Goal: Task Accomplishment & Management: Manage account settings

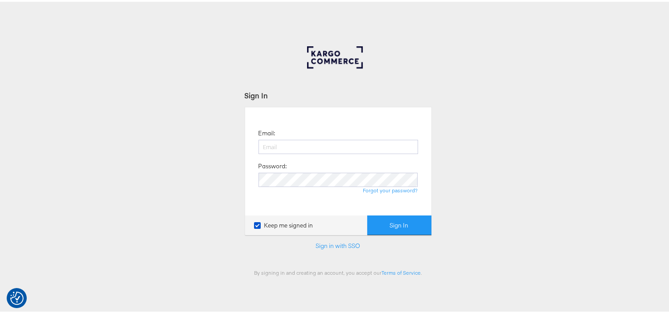
type input "aparna.doniparthi@kargo.com"
click at [367, 214] on button "Sign In" at bounding box center [399, 224] width 64 height 20
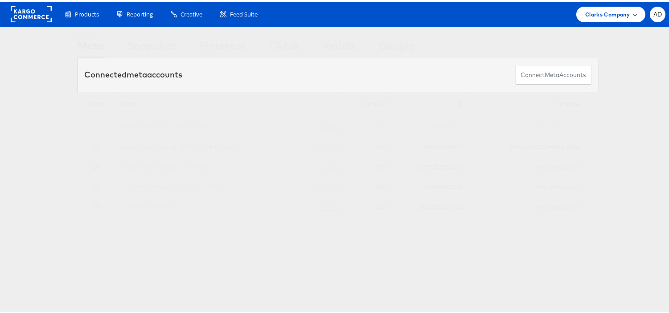
click at [633, 12] on div "Clarks Company" at bounding box center [610, 13] width 69 height 16
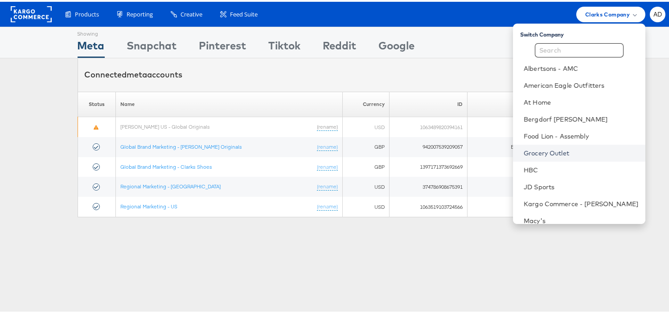
click at [531, 152] on link "Grocery Outlet" at bounding box center [581, 151] width 115 height 9
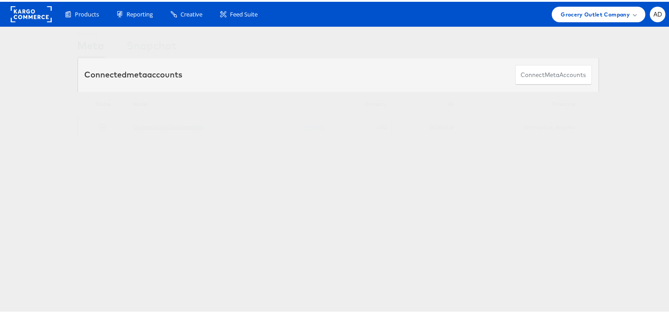
click at [163, 127] on link "Grocery Outlet Inc Corporate" at bounding box center [168, 125] width 70 height 7
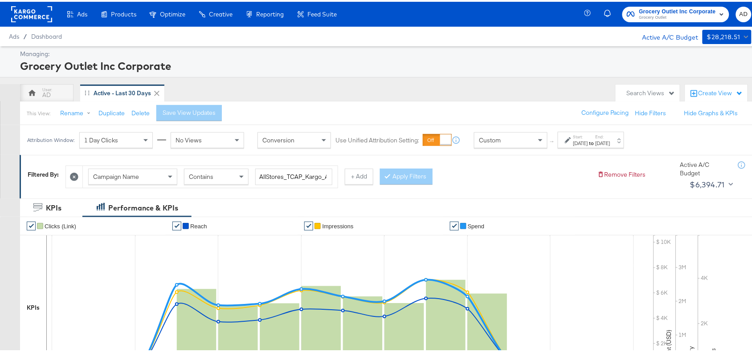
click at [588, 135] on label "Start:" at bounding box center [580, 135] width 15 height 6
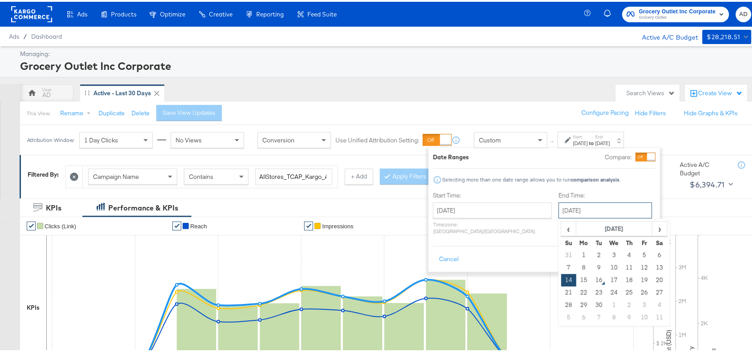
click at [561, 215] on input "[DATE]" at bounding box center [606, 209] width 94 height 16
click at [577, 284] on td "15" at bounding box center [584, 279] width 15 height 12
type input "[DATE]"
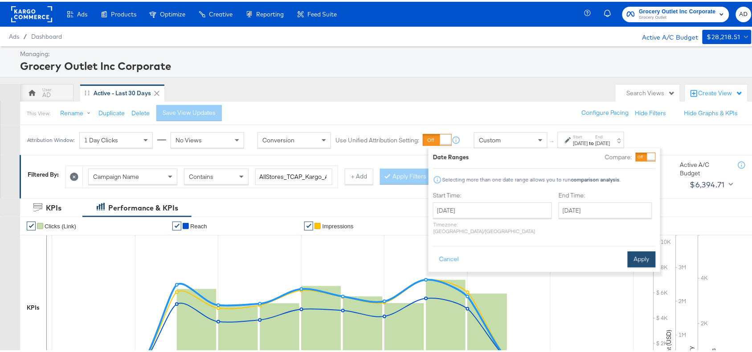
click at [654, 250] on button "Apply" at bounding box center [642, 258] width 28 height 16
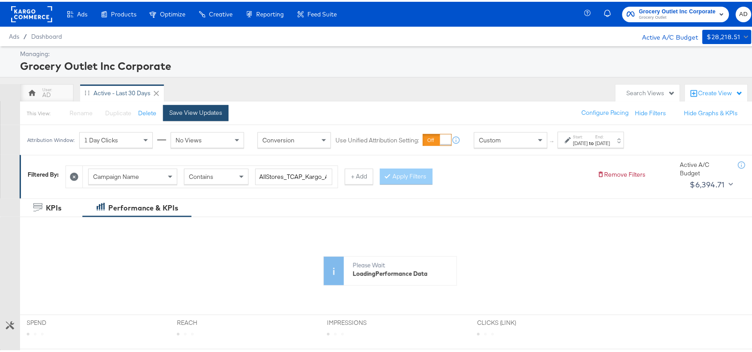
click at [194, 116] on button "Save View Updates" at bounding box center [196, 111] width 66 height 16
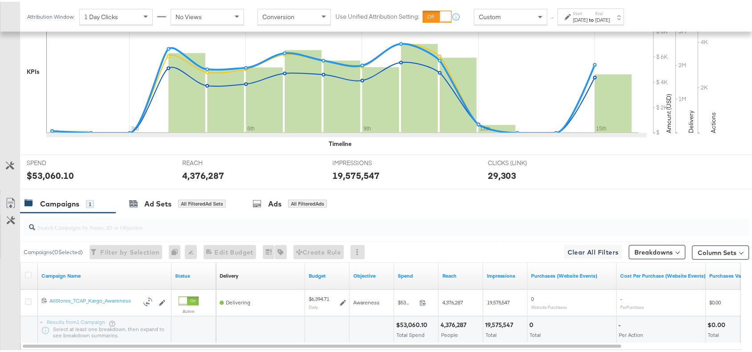
scroll to position [292, 0]
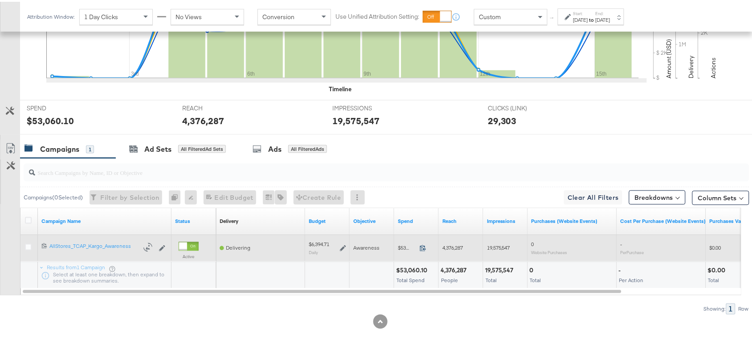
click at [422, 246] on icon at bounding box center [423, 246] width 7 height 7
click at [340, 246] on icon at bounding box center [343, 247] width 6 height 6
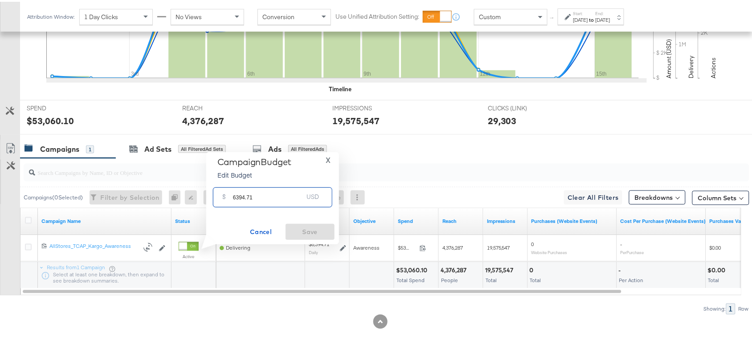
click at [264, 196] on input "6394.71" at bounding box center [268, 192] width 70 height 19
paste input "$6,462.66"
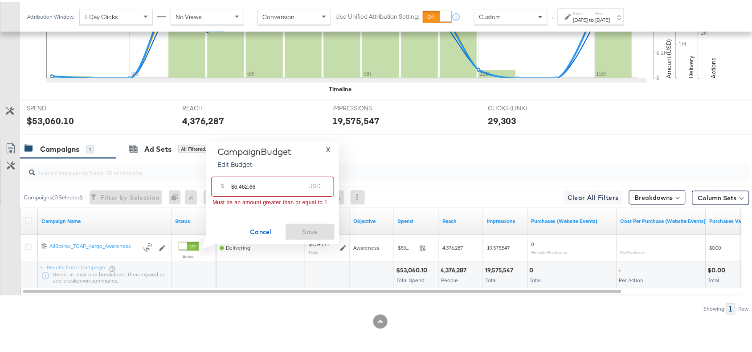
click at [234, 186] on input "$6,462.66" at bounding box center [268, 181] width 74 height 19
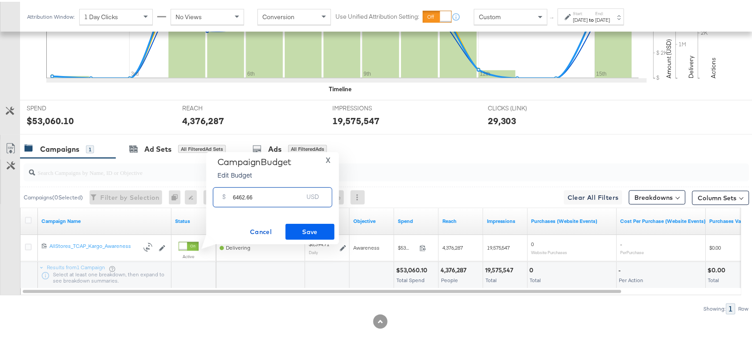
type input "6462.66"
click at [315, 230] on span "Save" at bounding box center [310, 230] width 42 height 11
